Goal: Task Accomplishment & Management: Manage account settings

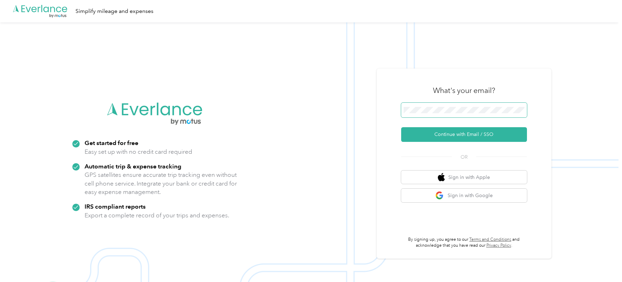
click at [434, 107] on span at bounding box center [464, 110] width 126 height 15
click at [270, 110] on img at bounding box center [309, 163] width 618 height 282
click at [470, 115] on span at bounding box center [464, 110] width 126 height 15
click at [466, 114] on span at bounding box center [464, 110] width 126 height 15
click at [428, 139] on button "Continue with Email / SSO" at bounding box center [464, 134] width 126 height 15
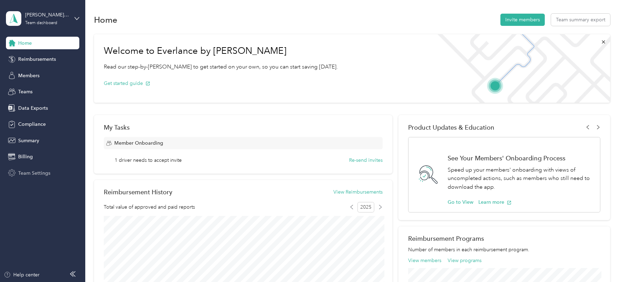
click at [40, 173] on span "Team Settings" at bounding box center [34, 172] width 32 height 7
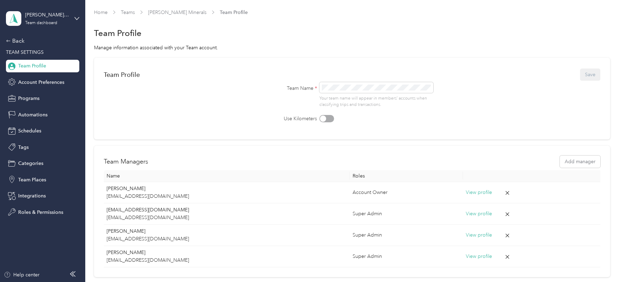
click at [31, 105] on div "Back TEAM SETTINGS Team Profile Account Preferences Programs Automations Schedu…" at bounding box center [42, 128] width 73 height 182
click at [29, 97] on span "Programs" at bounding box center [28, 98] width 21 height 7
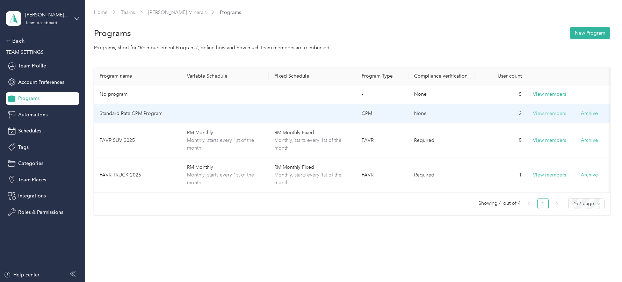
click at [539, 110] on button "View members" at bounding box center [549, 114] width 33 height 8
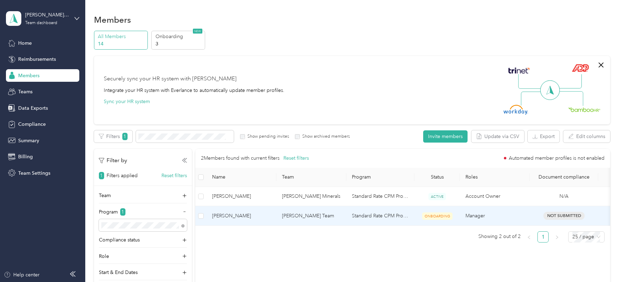
click at [280, 218] on td "[PERSON_NAME] Team" at bounding box center [311, 216] width 70 height 20
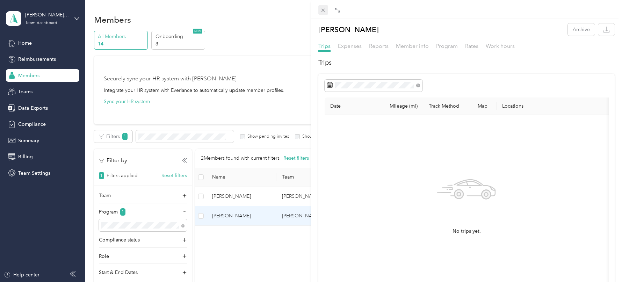
click at [325, 10] on icon at bounding box center [323, 10] width 6 height 6
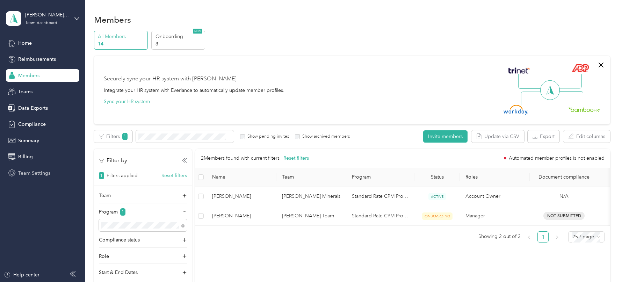
click at [21, 169] on span "Team Settings" at bounding box center [34, 172] width 32 height 7
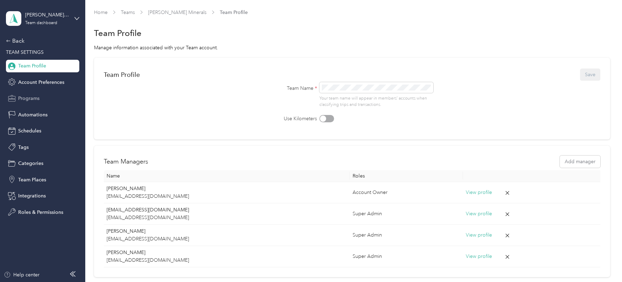
click at [31, 100] on span "Programs" at bounding box center [28, 98] width 21 height 7
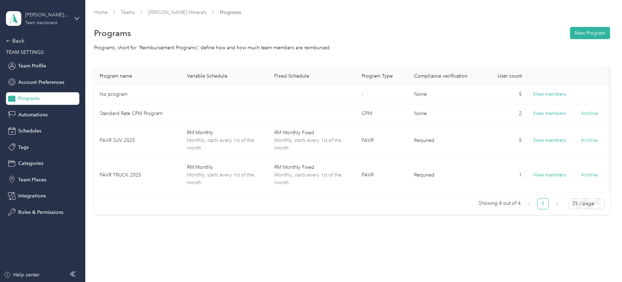
click at [58, 18] on div "[PERSON_NAME] Minerals" at bounding box center [47, 14] width 44 height 7
click at [43, 94] on div "You’re signed in as [EMAIL_ADDRESS][DOMAIN_NAME] Team dashboard Personal dashbo…" at bounding box center [79, 64] width 147 height 71
click at [47, 29] on div "[PERSON_NAME] Minerals Team dashboard" at bounding box center [42, 18] width 73 height 24
click at [29, 88] on div "Log out" at bounding box center [25, 89] width 27 height 7
